Goal: Task Accomplishment & Management: Manage account settings

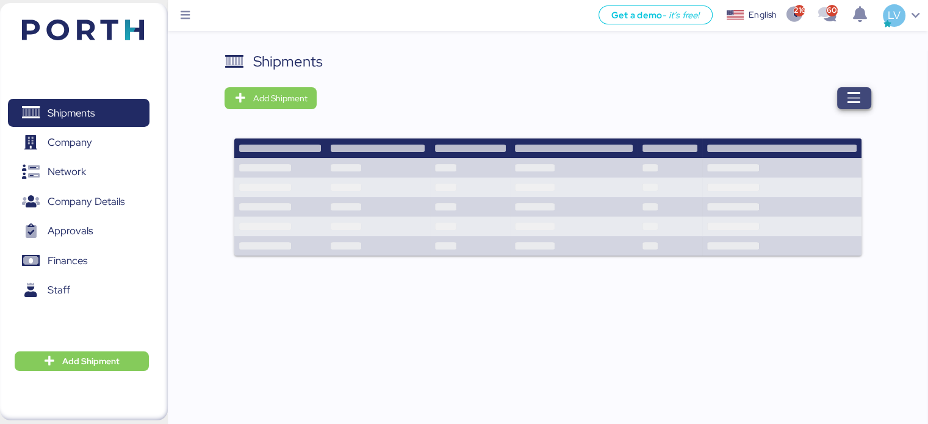
click at [857, 98] on icon "button" at bounding box center [854, 98] width 15 height 15
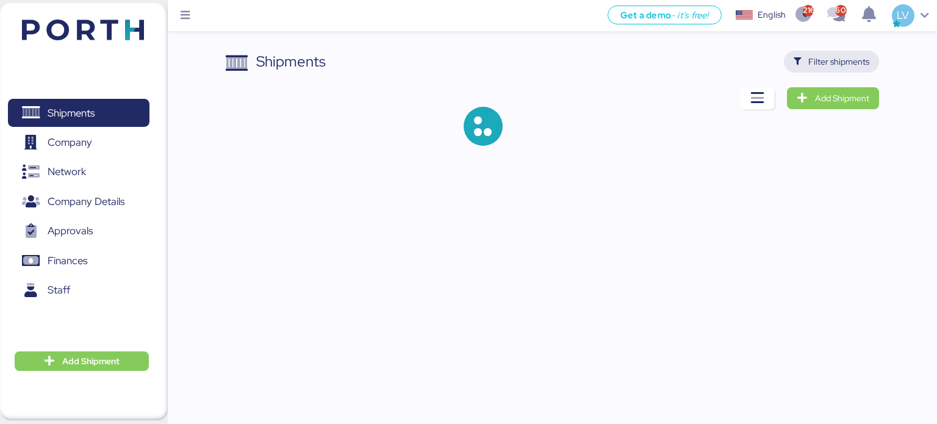
click at [804, 65] on span "Filter shipments" at bounding box center [832, 61] width 76 height 17
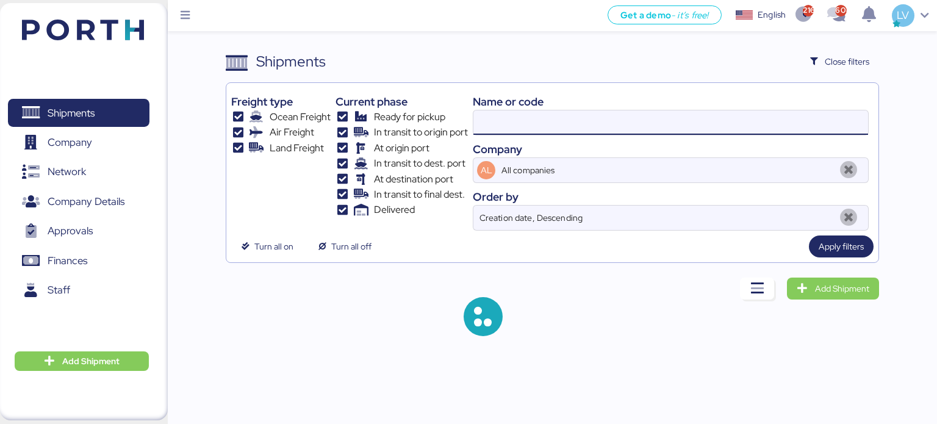
click at [669, 121] on input at bounding box center [671, 122] width 395 height 24
paste input "MEDUHW155418"
type input "MEDUHW155418"
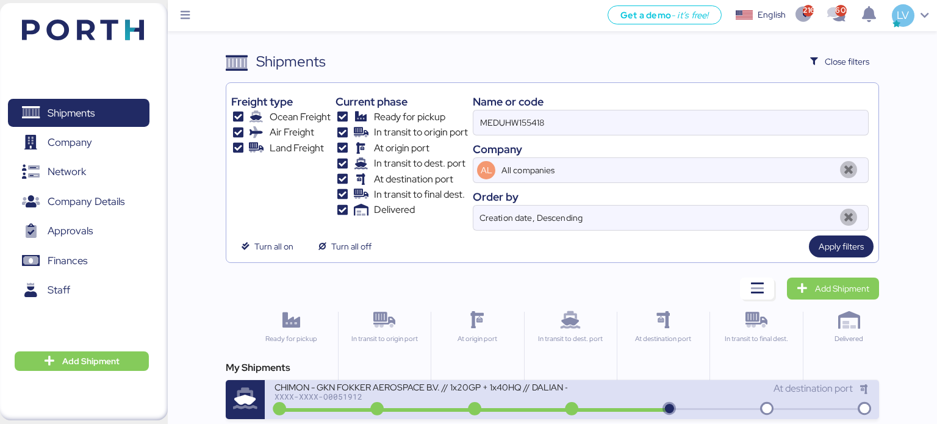
click at [416, 388] on div "CHIMON - GKN FOKKER AEROSPACE B.V. // 1x20GP + 1x40HQ // DALIAN - MANZANILLO //…" at bounding box center [421, 386] width 293 height 10
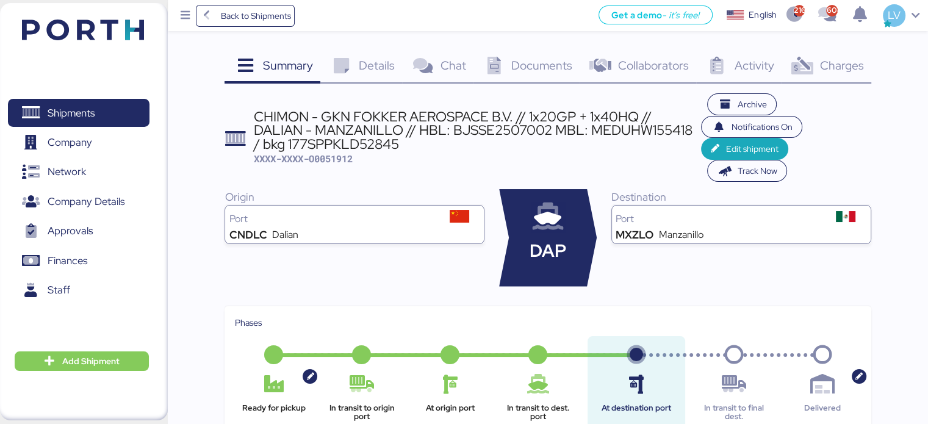
click at [344, 165] on span "XXXX-XXXX-O0051912" at bounding box center [303, 159] width 99 height 12
copy span "O0051912"
click at [323, 159] on span "XXXX-XXXX-O0051912" at bounding box center [303, 159] width 99 height 12
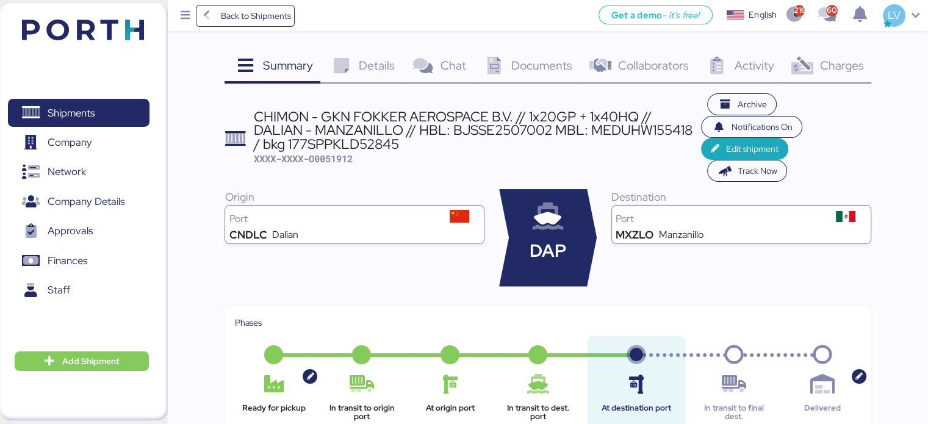
click at [836, 70] on span "Charges" at bounding box center [842, 65] width 44 height 16
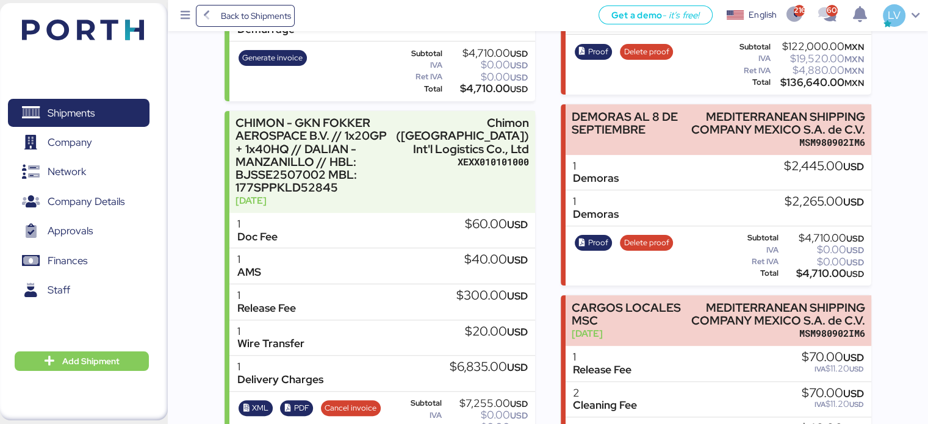
scroll to position [269, 0]
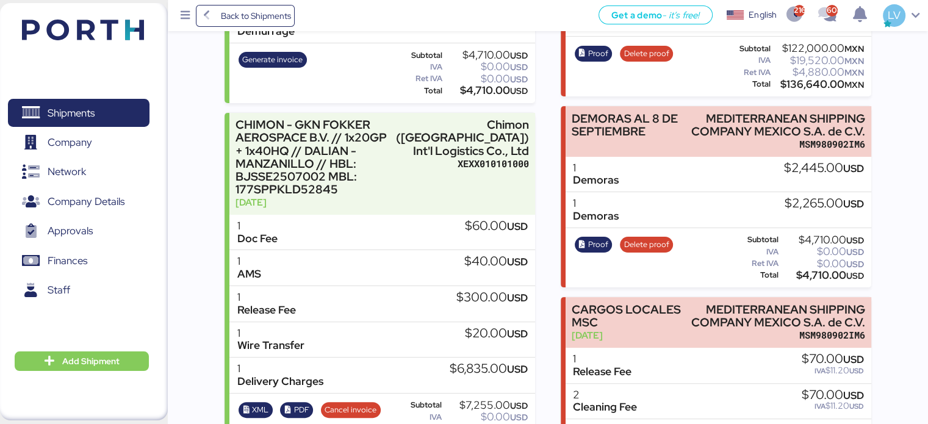
click at [647, 233] on div "Proof Delete proof" at bounding box center [624, 258] width 106 height 50
click at [637, 241] on span "Delete proof" at bounding box center [646, 244] width 45 height 13
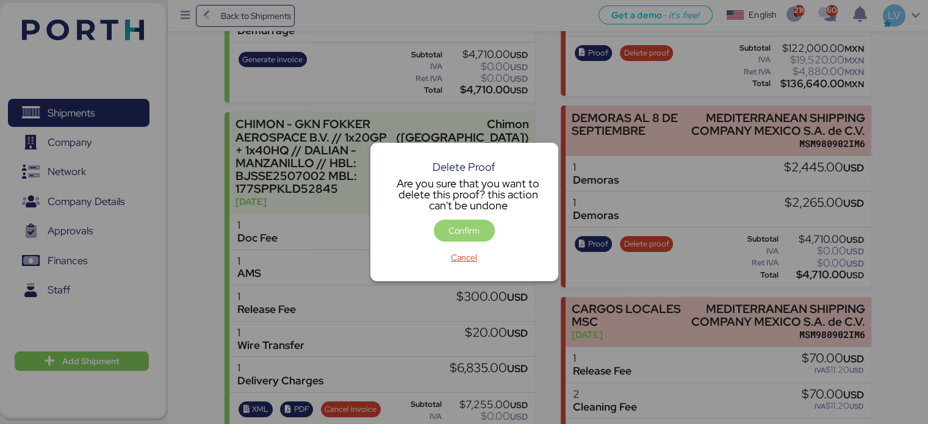
click at [464, 240] on span "Confirm" at bounding box center [464, 231] width 61 height 22
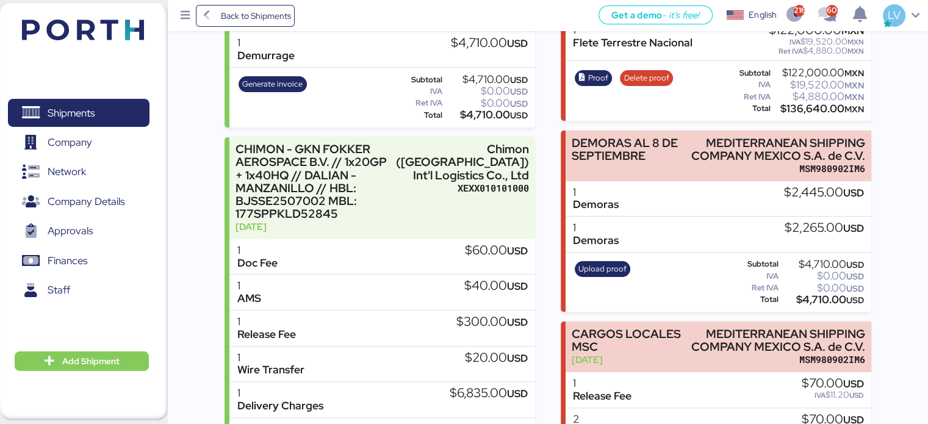
scroll to position [243, 0]
click at [619, 265] on span "Upload proof" at bounding box center [603, 269] width 48 height 13
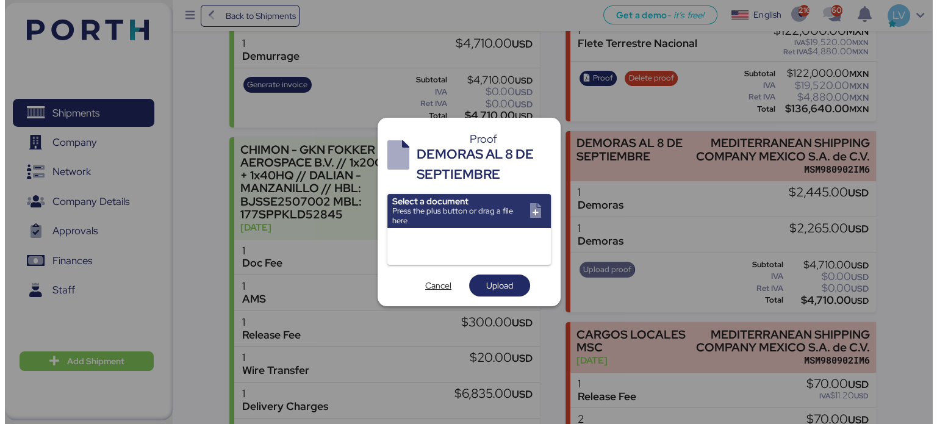
scroll to position [0, 0]
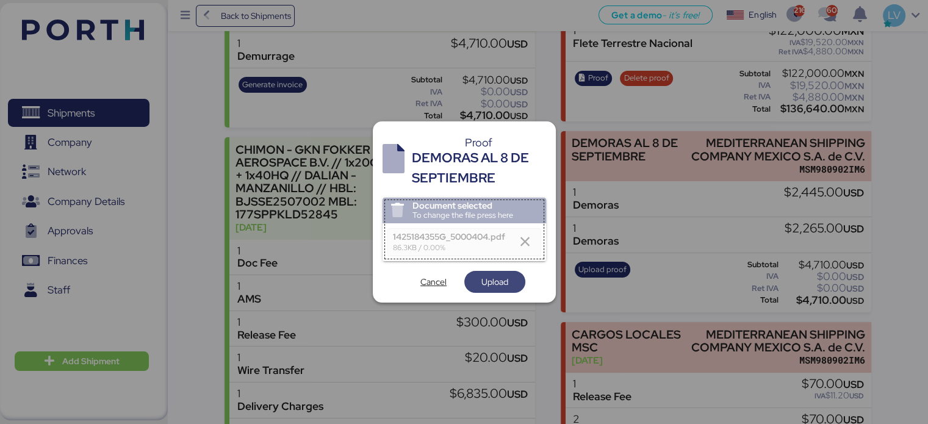
click at [508, 286] on span "Upload" at bounding box center [494, 281] width 41 height 17
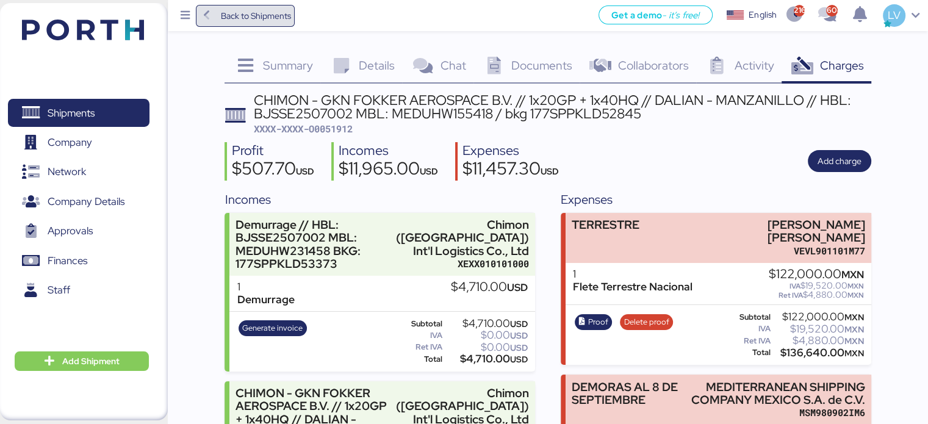
click at [270, 26] on span "Back to Shipments" at bounding box center [245, 16] width 91 height 22
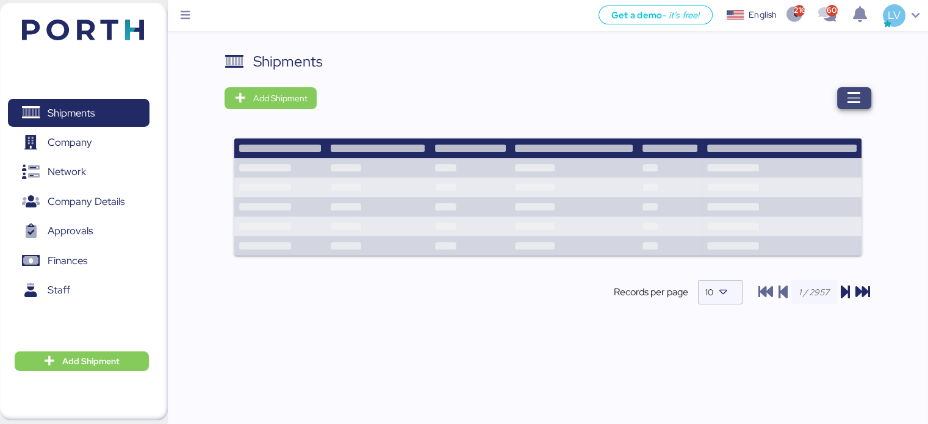
click at [851, 102] on icon "button" at bounding box center [854, 98] width 15 height 15
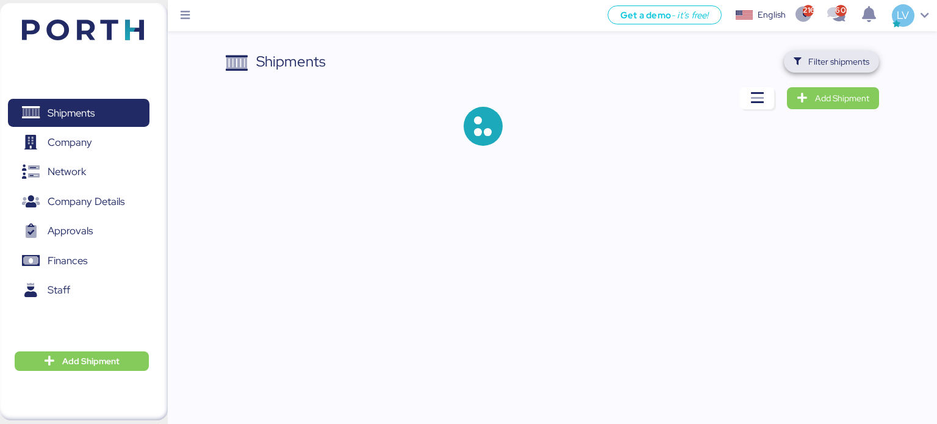
click at [823, 67] on span "Filter shipments" at bounding box center [839, 61] width 61 height 15
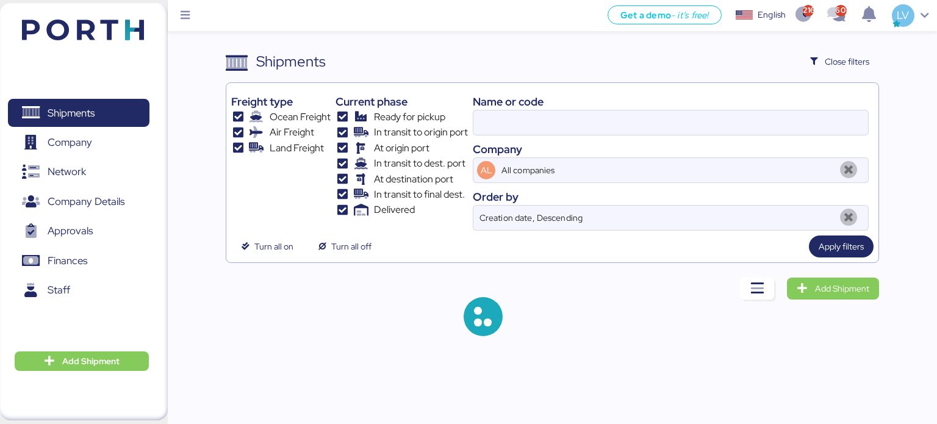
click at [745, 104] on div "Name or code" at bounding box center [671, 101] width 396 height 16
click at [713, 135] on div "Name or code Company AL All companies Order by Creation date, Descending" at bounding box center [671, 159] width 396 height 143
click at [713, 131] on input at bounding box center [671, 122] width 395 height 24
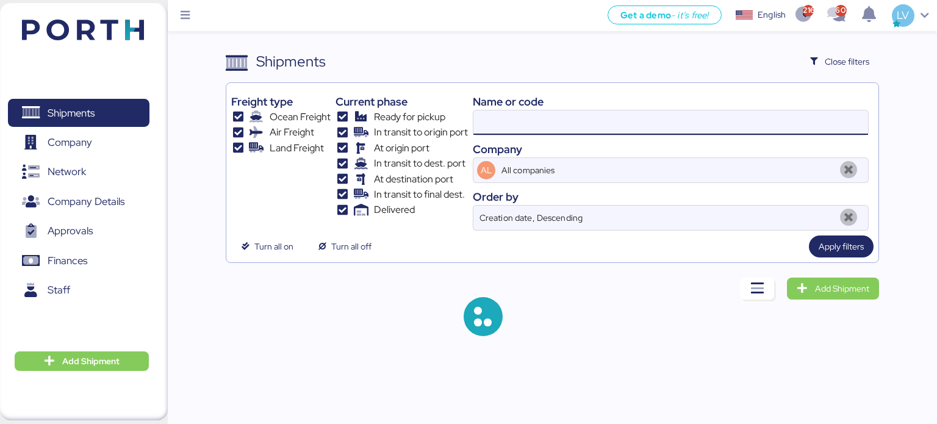
paste input "O0052090"
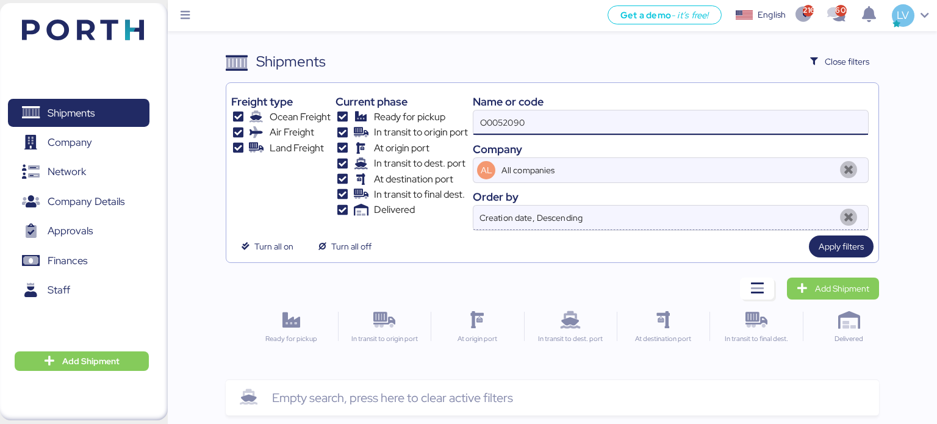
type input "O0052090"
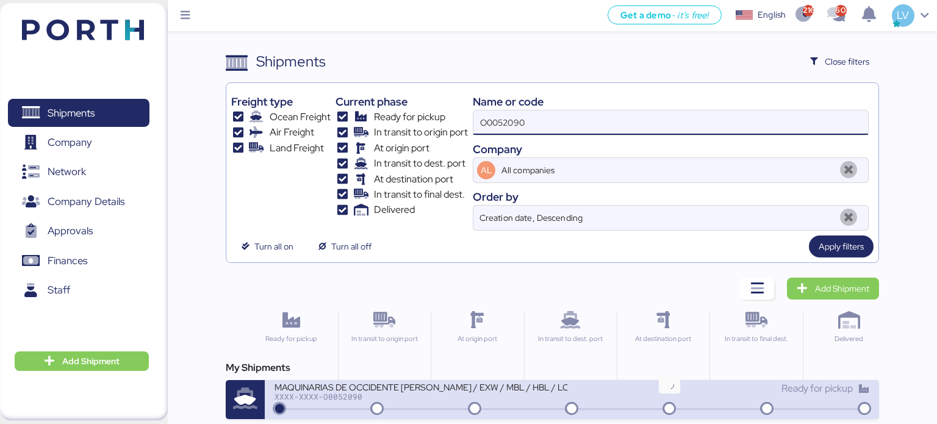
click at [662, 403] on icon at bounding box center [669, 409] width 59 height 13
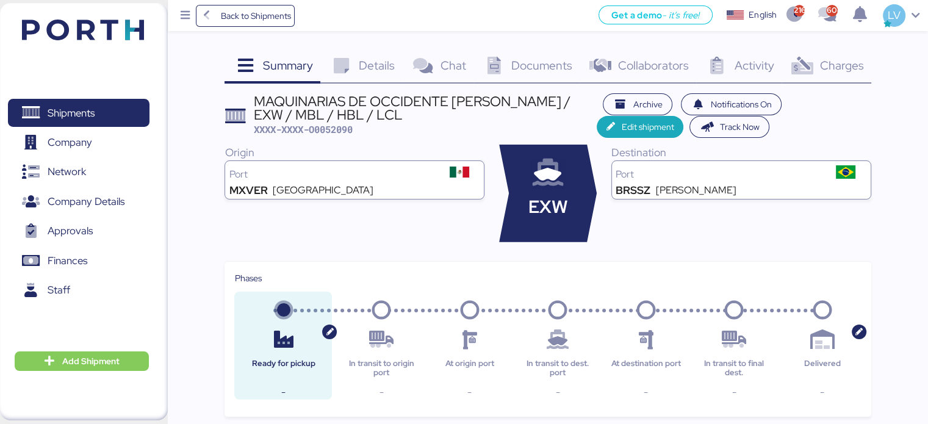
drag, startPoint x: 857, startPoint y: 78, endPoint x: 871, endPoint y: 60, distance: 21.7
click at [871, 60] on div "Charges 0" at bounding box center [827, 67] width 90 height 33
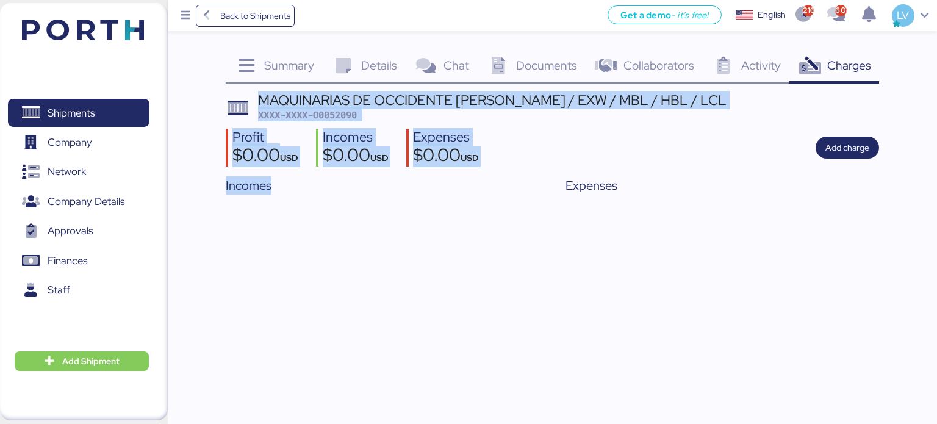
drag, startPoint x: 871, startPoint y: 60, endPoint x: 757, endPoint y: 136, distance: 136.4
click at [757, 136] on div "Summary 0 Details 0 Chat 0 Documents 0 Collaborators 0 Activity 0 Charges 0 MAQ…" at bounding box center [553, 125] width 654 height 148
click at [828, 160] on div "Profit $0.00 USD Incomes $0.00 USD Expenses $0.00 USD Add charge" at bounding box center [553, 148] width 654 height 38
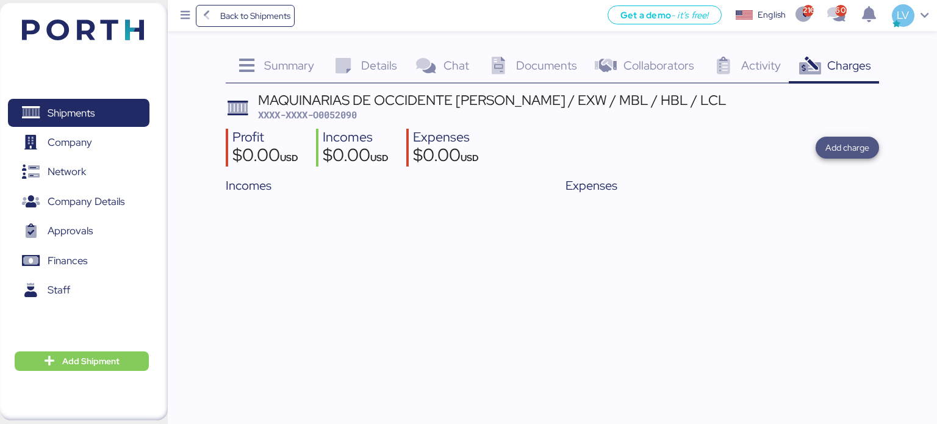
click at [832, 157] on span "Add charge" at bounding box center [847, 148] width 63 height 22
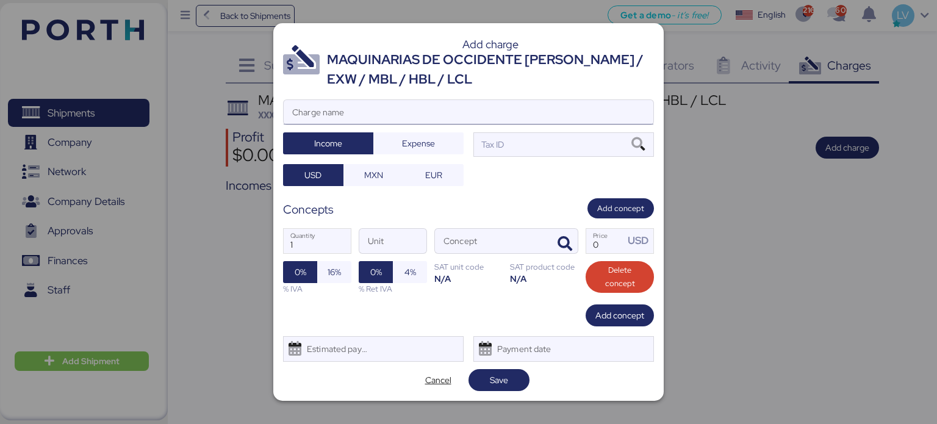
click at [565, 119] on input "Charge name" at bounding box center [469, 112] width 370 height 24
type input "A"
type input "ANTICIPO AGECIAMIENTO ADUANAL"
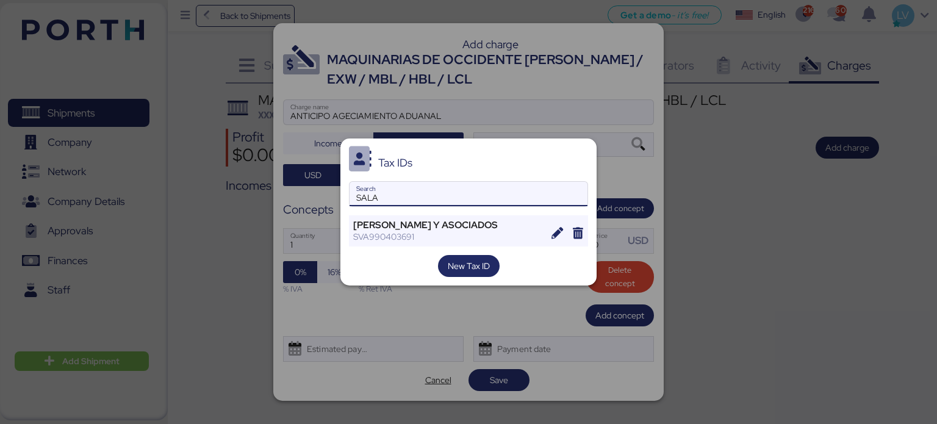
type input "SALA"
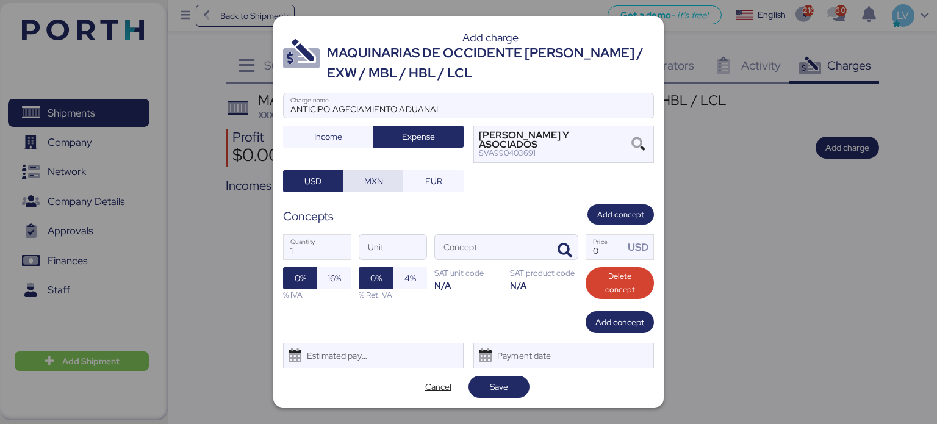
click at [386, 184] on span "MXN" at bounding box center [373, 181] width 41 height 17
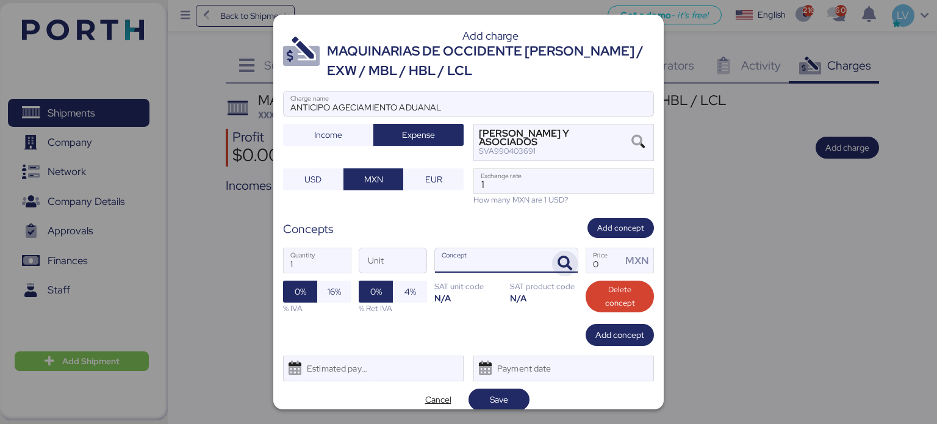
click at [563, 262] on icon "button" at bounding box center [565, 263] width 15 height 15
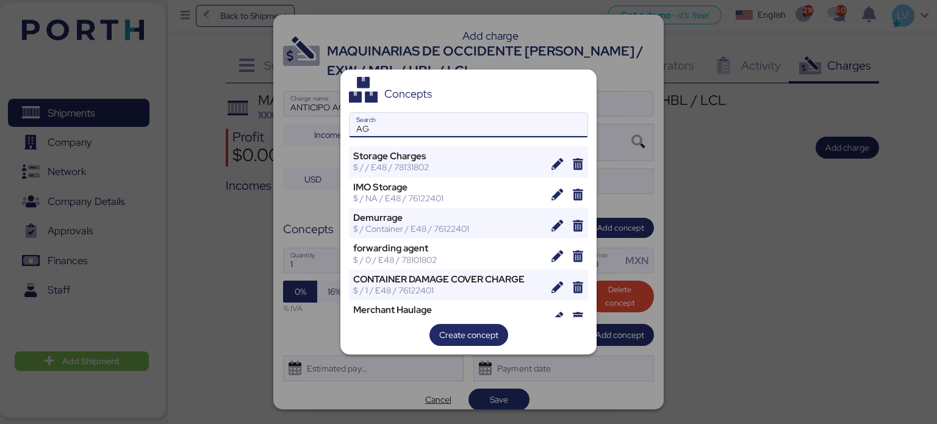
type input "A"
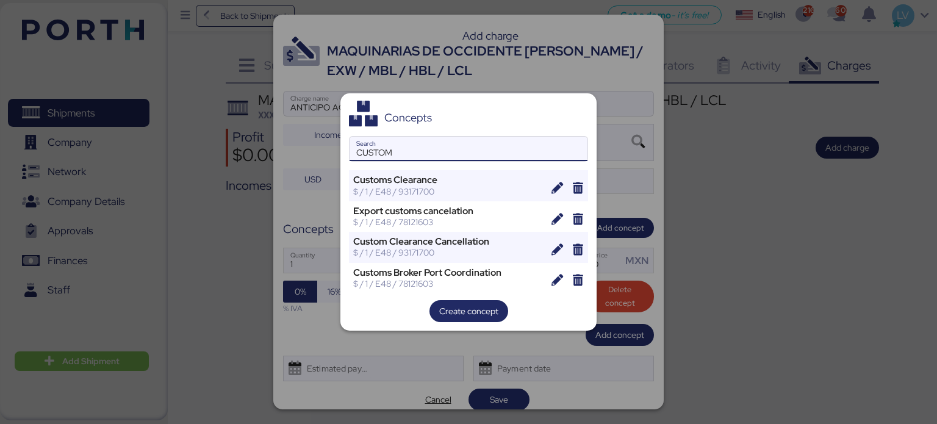
type input "CUSTOM"
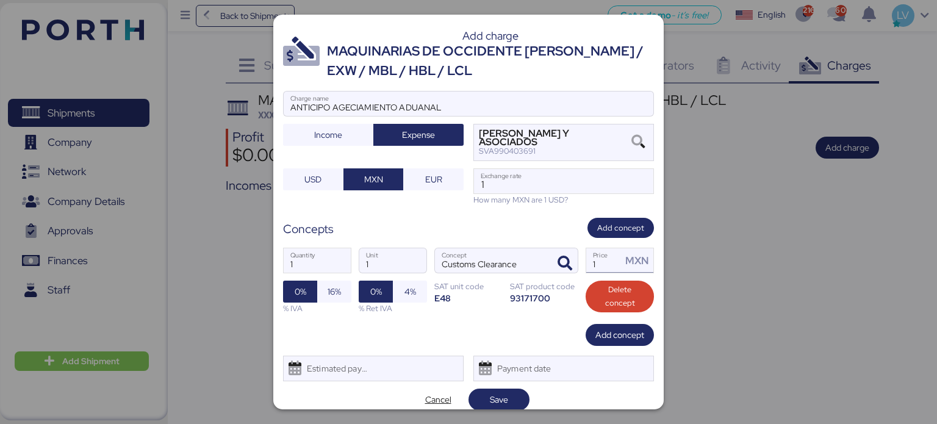
click at [608, 261] on input "1" at bounding box center [603, 260] width 35 height 24
paste input "15.40000"
click at [520, 235] on div "Concepts Add concept" at bounding box center [468, 228] width 371 height 20
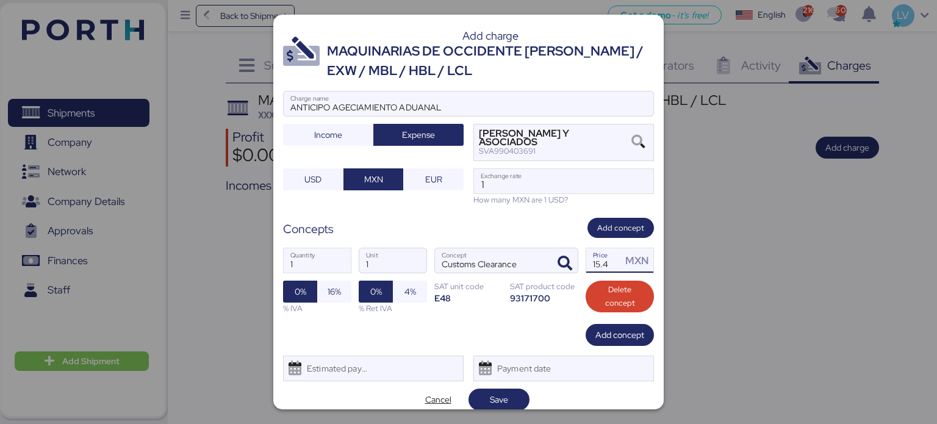
drag, startPoint x: 591, startPoint y: 261, endPoint x: 658, endPoint y: 271, distance: 67.9
click at [658, 271] on div "Add charge MAQUINARIAS DE OCCIDENTE [PERSON_NAME] / EXW / MBL / HBL / LCL ANTIC…" at bounding box center [468, 212] width 391 height 395
type input "15400"
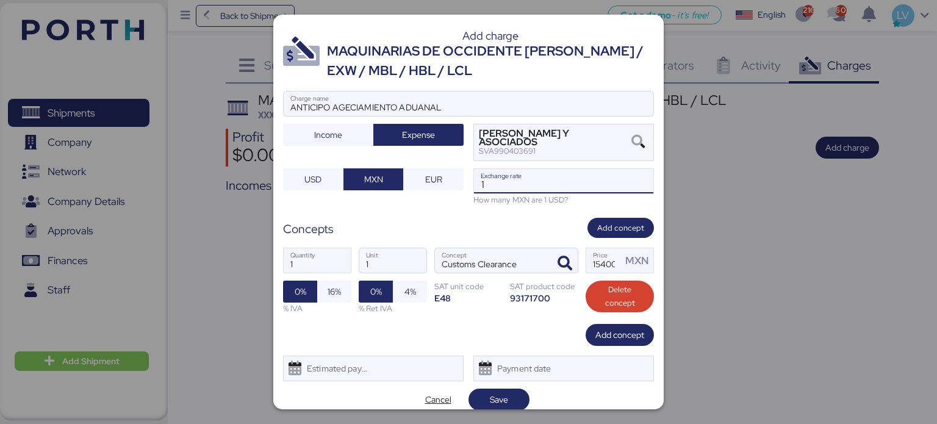
click at [586, 176] on input "1" at bounding box center [563, 181] width 179 height 24
paste input "18.6297"
type input "18.6297"
click at [473, 399] on span "Save" at bounding box center [499, 400] width 61 height 22
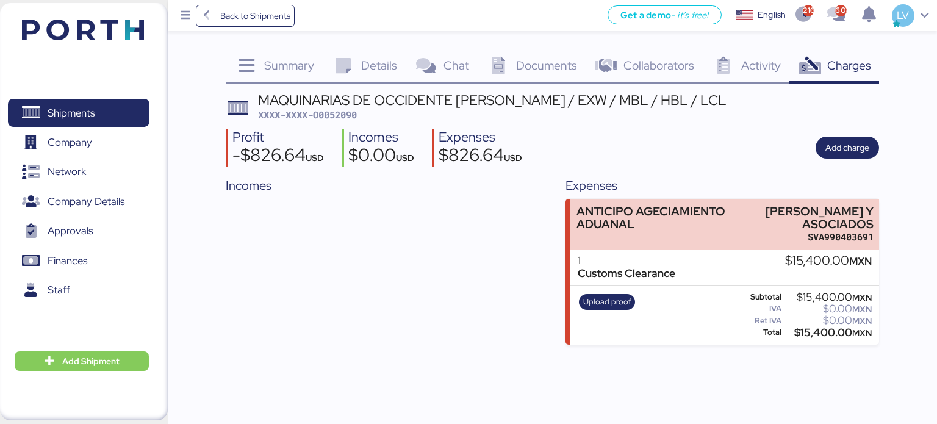
click at [338, 109] on span "XXXX-XXXX-O0052090" at bounding box center [307, 115] width 99 height 12
copy span "O0052090"
